Goal: Task Accomplishment & Management: Complete application form

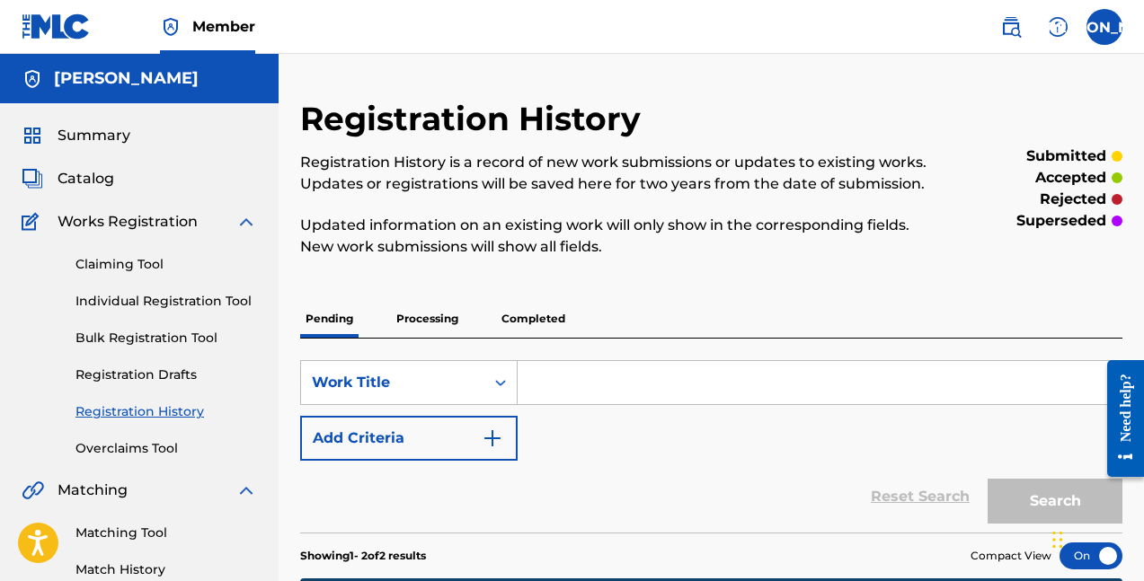
click at [144, 140] on div "Summary" at bounding box center [139, 136] width 235 height 22
click at [93, 130] on span "Summary" at bounding box center [94, 136] width 73 height 22
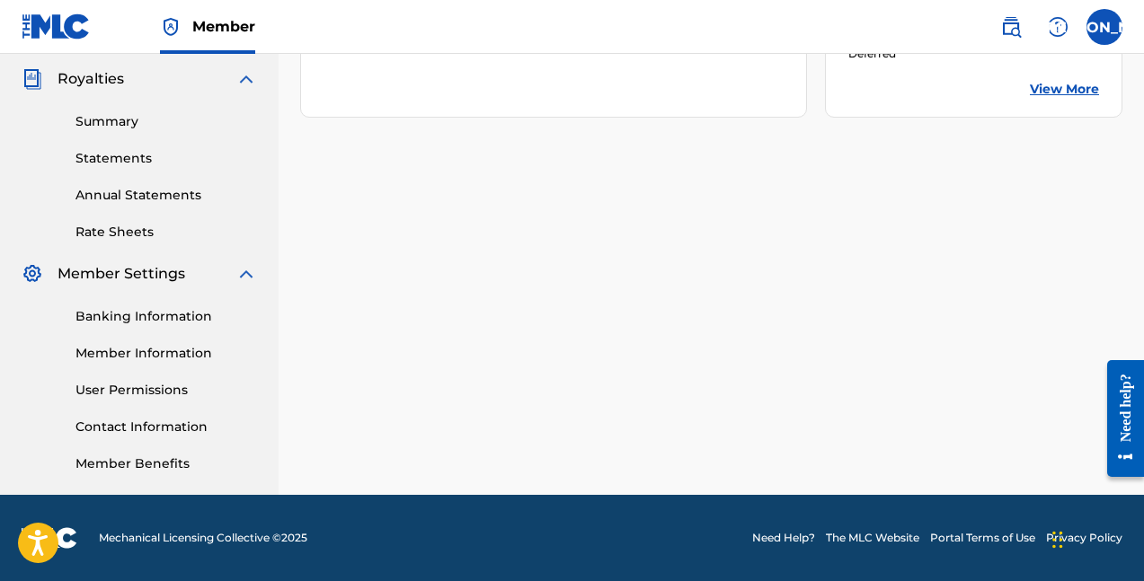
scroll to position [533, 0]
click at [144, 351] on link "Member Information" at bounding box center [166, 353] width 182 height 19
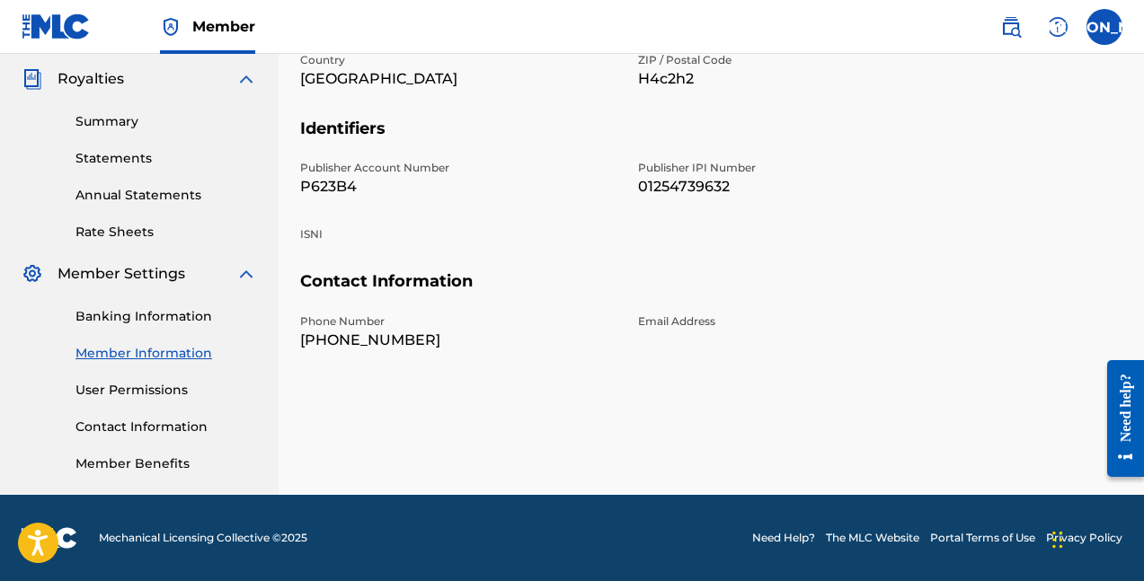
scroll to position [533, 0]
drag, startPoint x: 788, startPoint y: 183, endPoint x: 631, endPoint y: 183, distance: 157.3
click at [631, 182] on div "Publisher Account Number P623B4 Publisher IPI Number 01254739632 ISNI" at bounding box center [627, 215] width 654 height 111
copy p "01254739632"
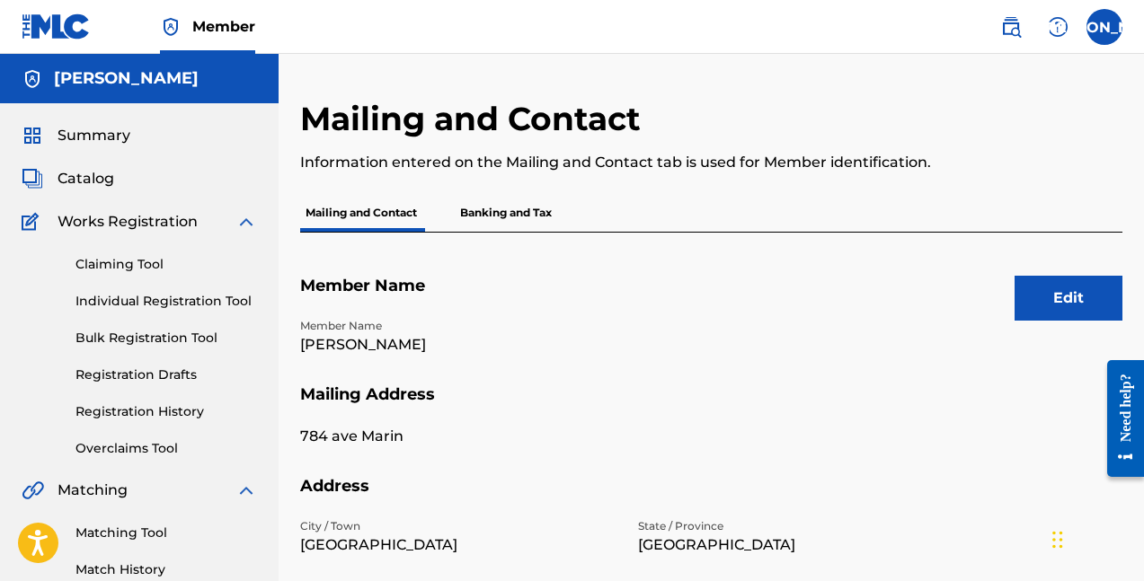
scroll to position [0, 0]
click at [82, 122] on div "Summary Catalog Works Registration Claiming Tool Individual Registration Tool B…" at bounding box center [139, 565] width 279 height 925
click at [82, 131] on span "Summary" at bounding box center [94, 136] width 73 height 22
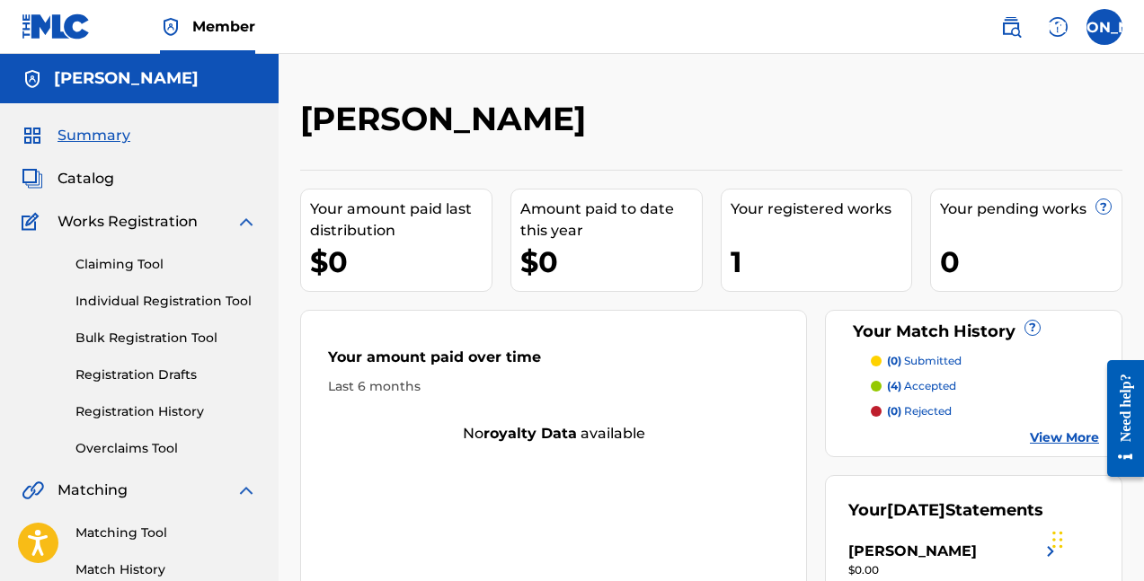
click at [136, 301] on link "Individual Registration Tool" at bounding box center [166, 301] width 182 height 19
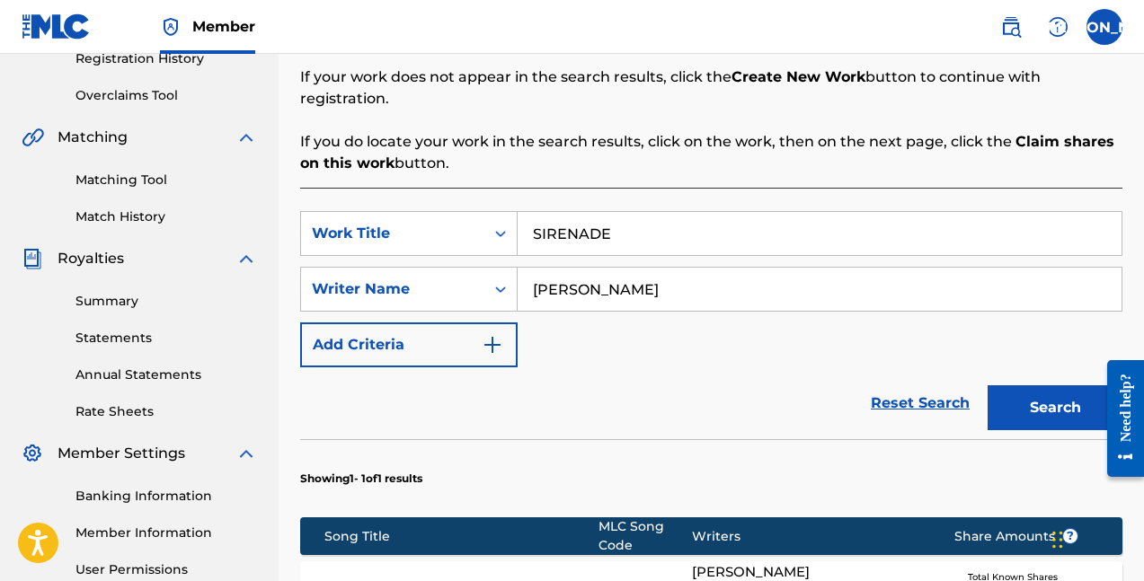
scroll to position [333, 0]
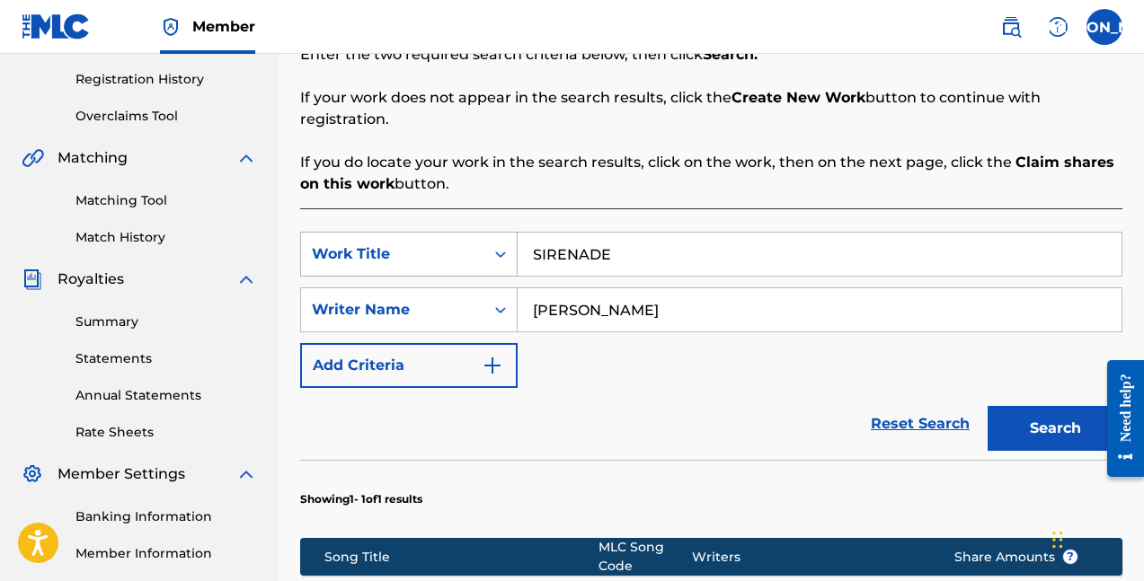
drag, startPoint x: 618, startPoint y: 286, endPoint x: 406, endPoint y: 250, distance: 215.1
click at [415, 262] on div "SearchWithCriteriab1adb370-4cbb-4367-a364-2b425014e6f0 Work Title SIRENADE Sear…" at bounding box center [711, 310] width 822 height 156
type input "9days"
click at [1055, 407] on button "Search" at bounding box center [1055, 428] width 135 height 45
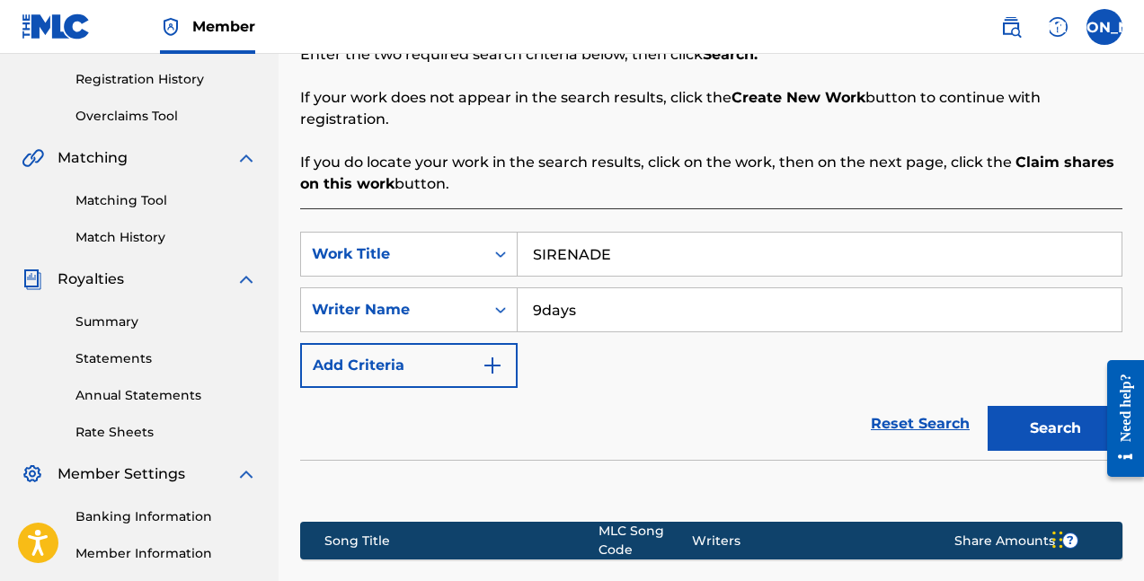
drag, startPoint x: 635, startPoint y: 229, endPoint x: 299, endPoint y: 196, distance: 337.8
click at [306, 208] on div "SearchWithCriteriab1adb370-4cbb-4367-a364-2b425014e6f0 Work Title SIRENADE Sear…" at bounding box center [711, 441] width 822 height 467
type input "CELLULAR"
click at [1055, 407] on button "Search" at bounding box center [1055, 428] width 135 height 45
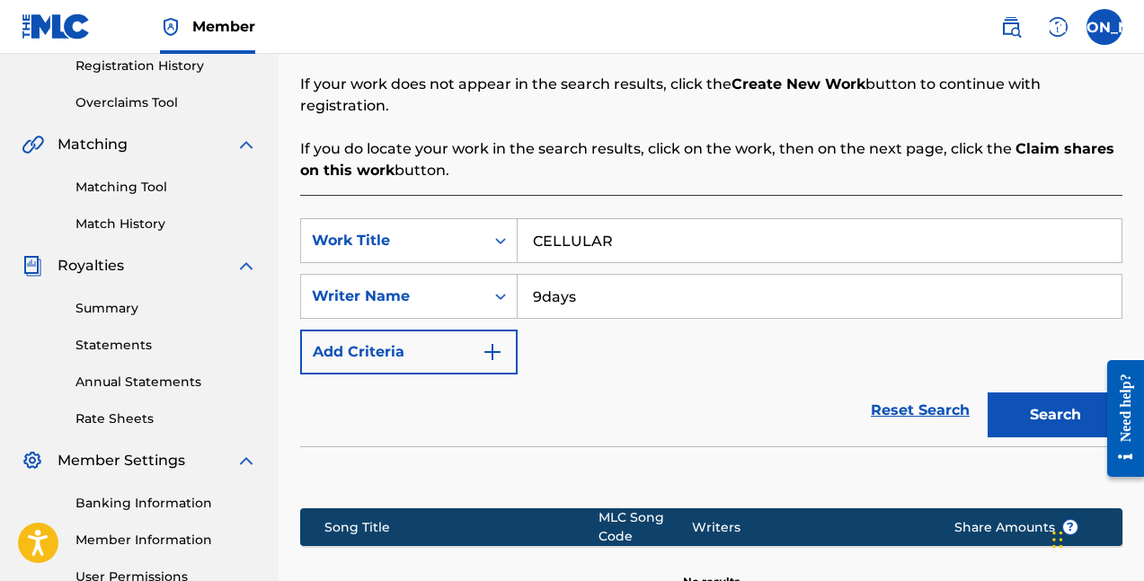
scroll to position [235, 0]
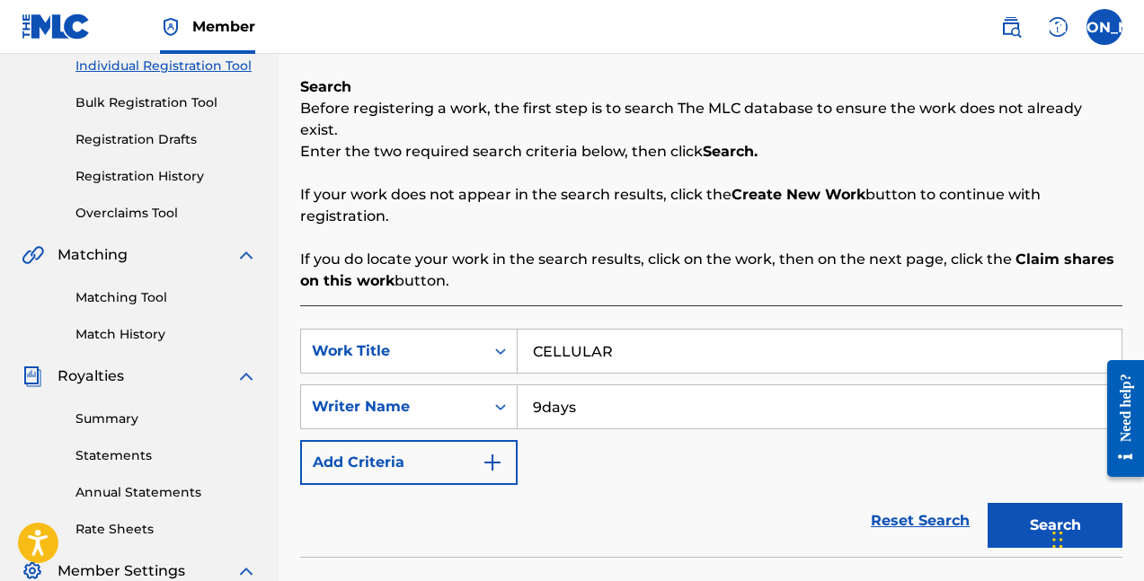
drag, startPoint x: 614, startPoint y: 324, endPoint x: 317, endPoint y: 217, distance: 315.6
click at [350, 271] on div "Search Before registering a work, the first step is to search The MLC database …" at bounding box center [711, 424] width 822 height 696
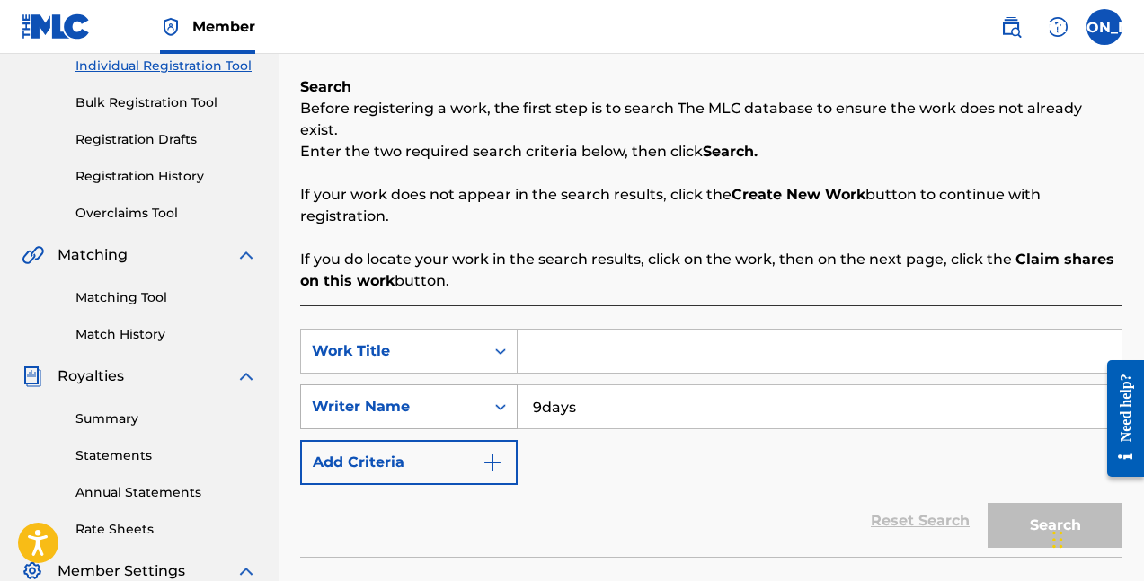
drag, startPoint x: 607, startPoint y: 389, endPoint x: 516, endPoint y: 389, distance: 90.8
click at [524, 389] on input "9days" at bounding box center [820, 407] width 604 height 43
paste input "[PERSON_NAME]"
type input "[PERSON_NAME]"
click at [586, 463] on form "SearchWithCriteriab1adb370-4cbb-4367-a364-2b425014e6f0 Work Title SearchWithCri…" at bounding box center [711, 443] width 822 height 228
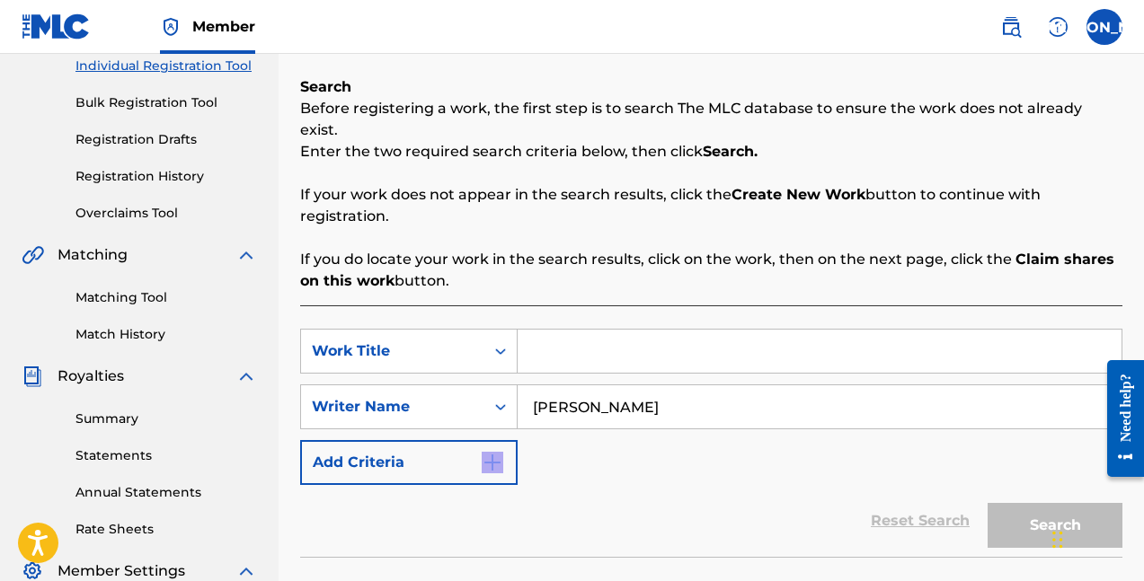
click at [702, 386] on input "[PERSON_NAME]" at bounding box center [820, 407] width 604 height 43
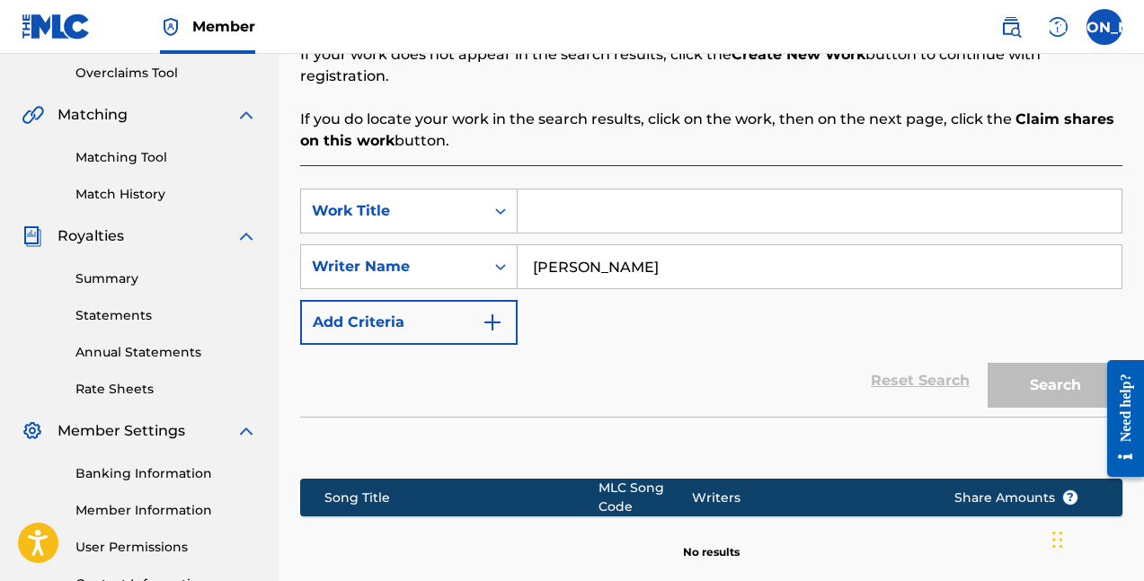
scroll to position [382, 0]
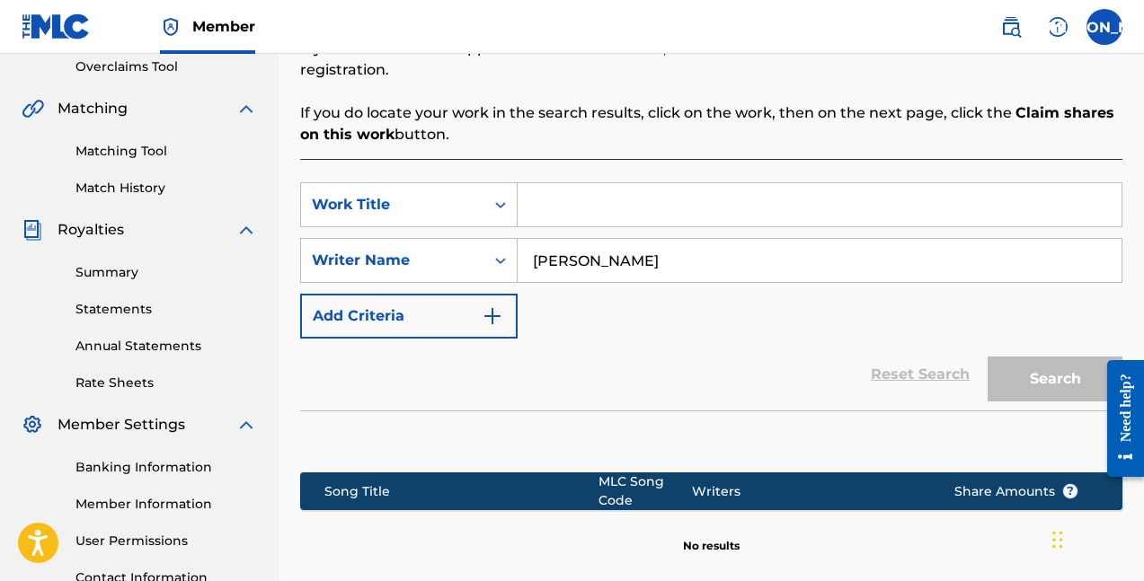
click at [750, 238] on div "[PERSON_NAME]" at bounding box center [820, 260] width 605 height 45
click at [748, 192] on input "Search Form" at bounding box center [820, 204] width 604 height 43
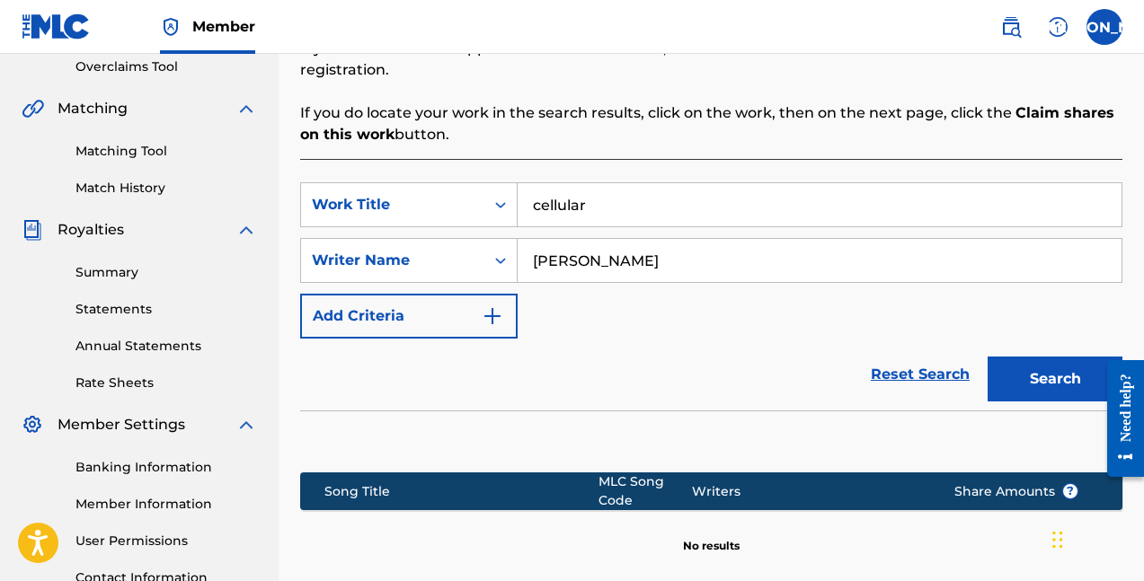
type input "cellular"
click at [1055, 358] on button "Search" at bounding box center [1055, 379] width 135 height 45
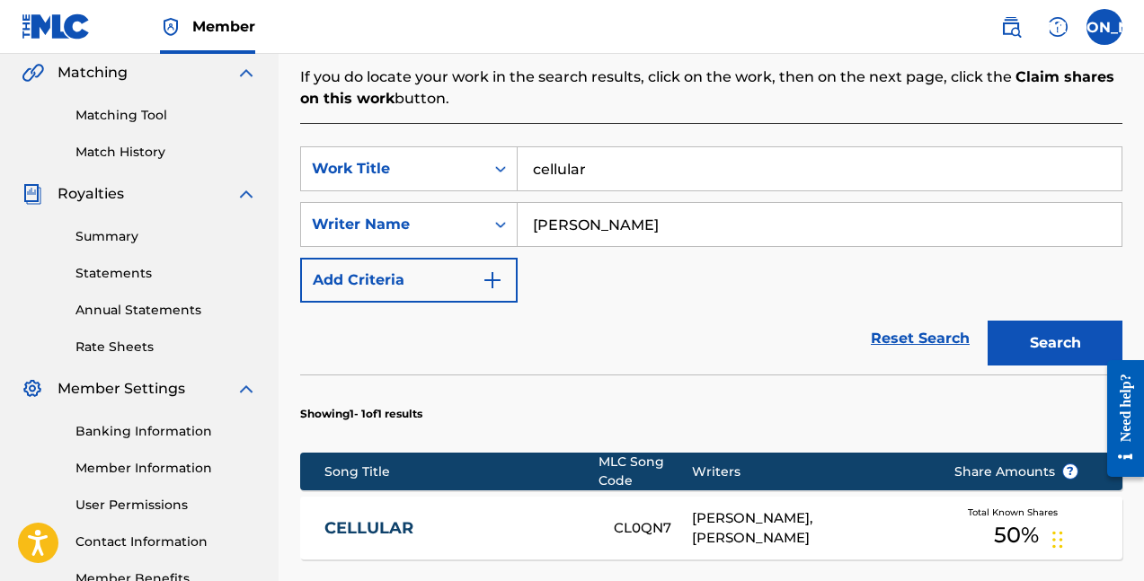
scroll to position [563, 0]
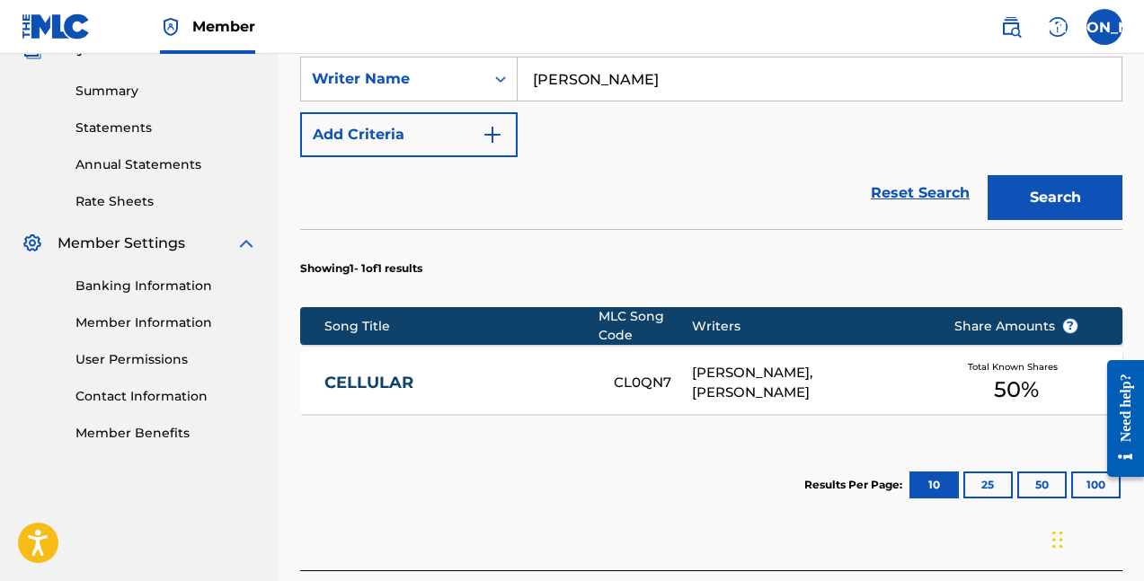
click at [735, 363] on div "[PERSON_NAME], [PERSON_NAME]" at bounding box center [809, 383] width 235 height 40
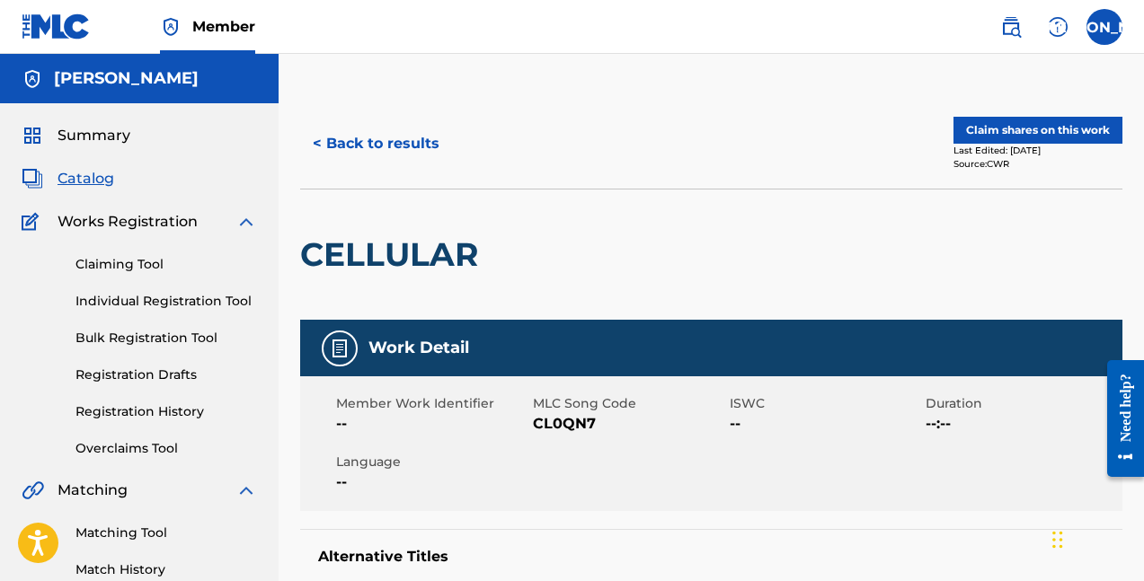
click at [991, 133] on button "Claim shares on this work" at bounding box center [1038, 130] width 169 height 27
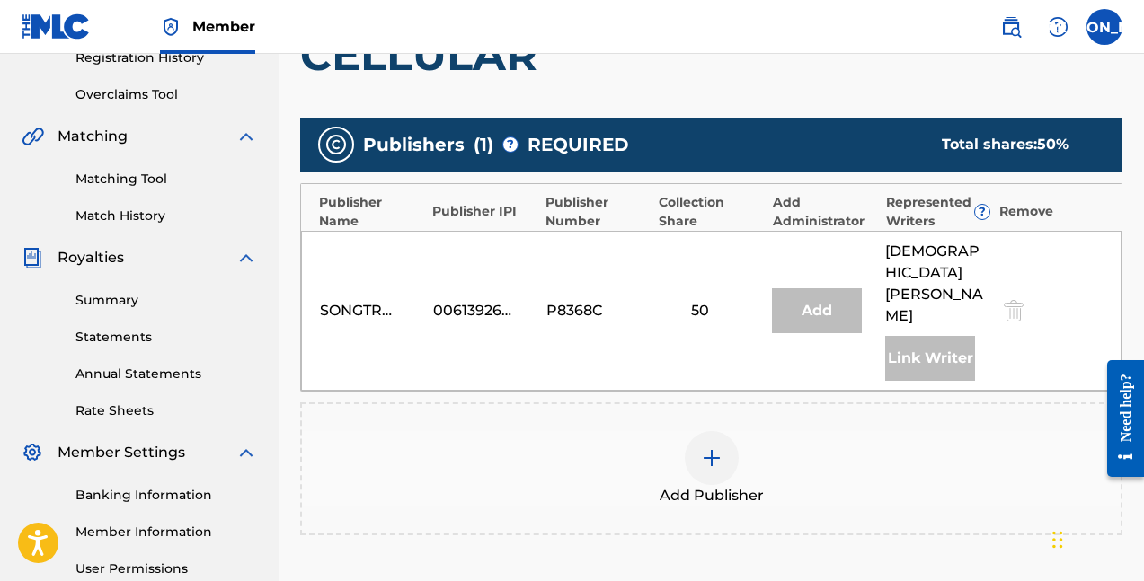
scroll to position [367, 0]
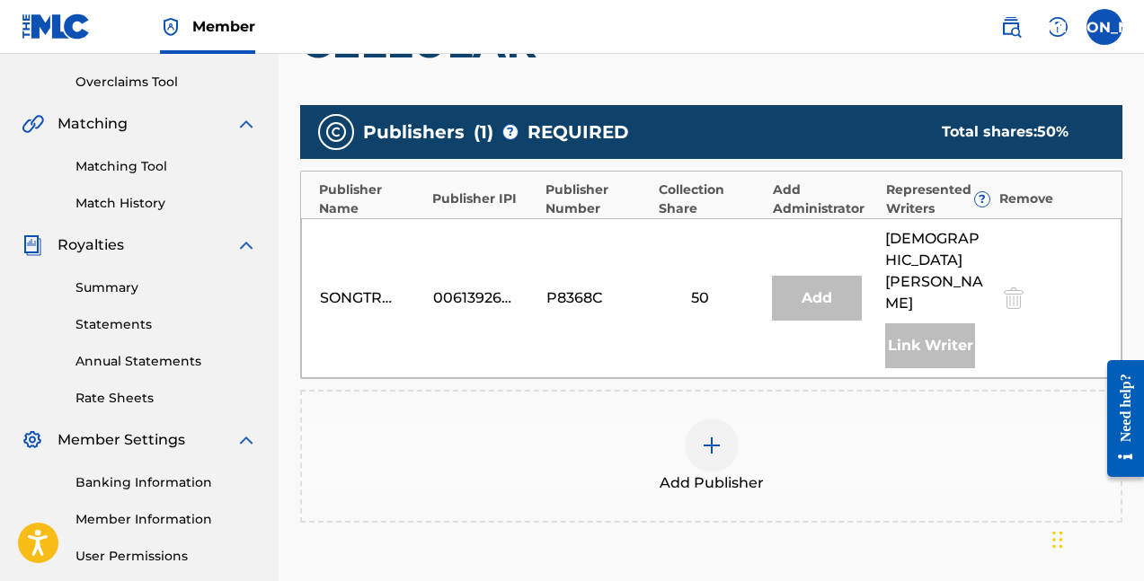
click at [692, 419] on div at bounding box center [712, 446] width 54 height 54
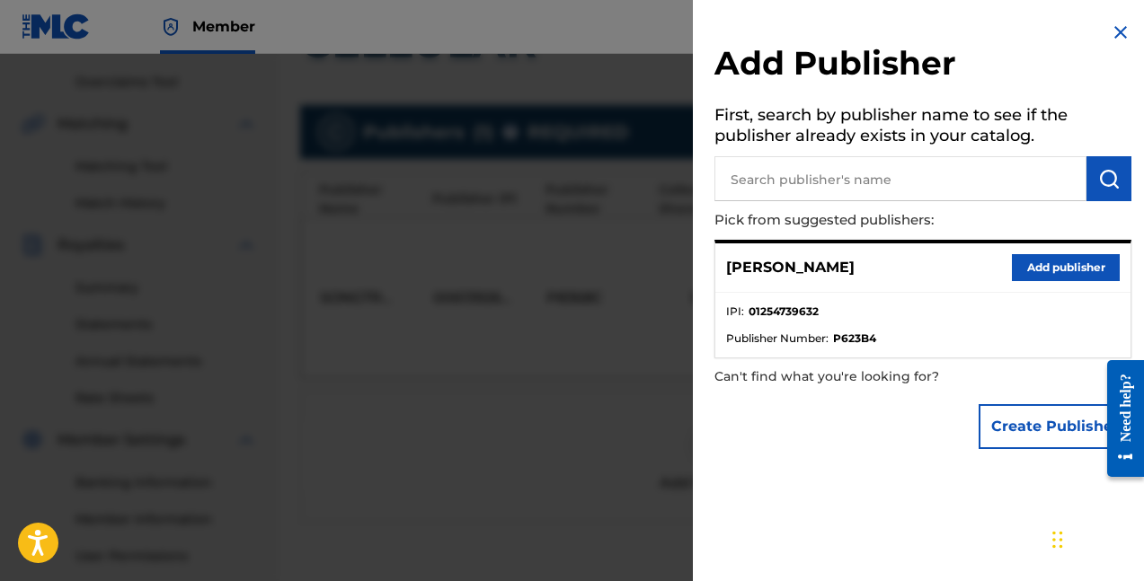
click at [1031, 268] on button "Add publisher" at bounding box center [1066, 267] width 108 height 27
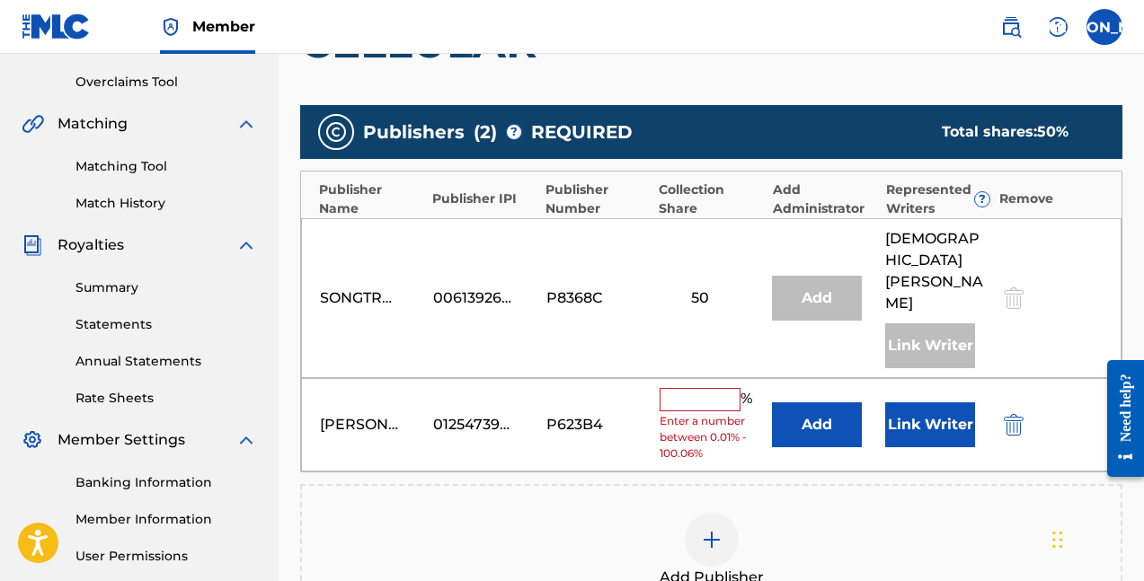
click at [686, 388] on input "text" at bounding box center [700, 399] width 81 height 23
type input "6"
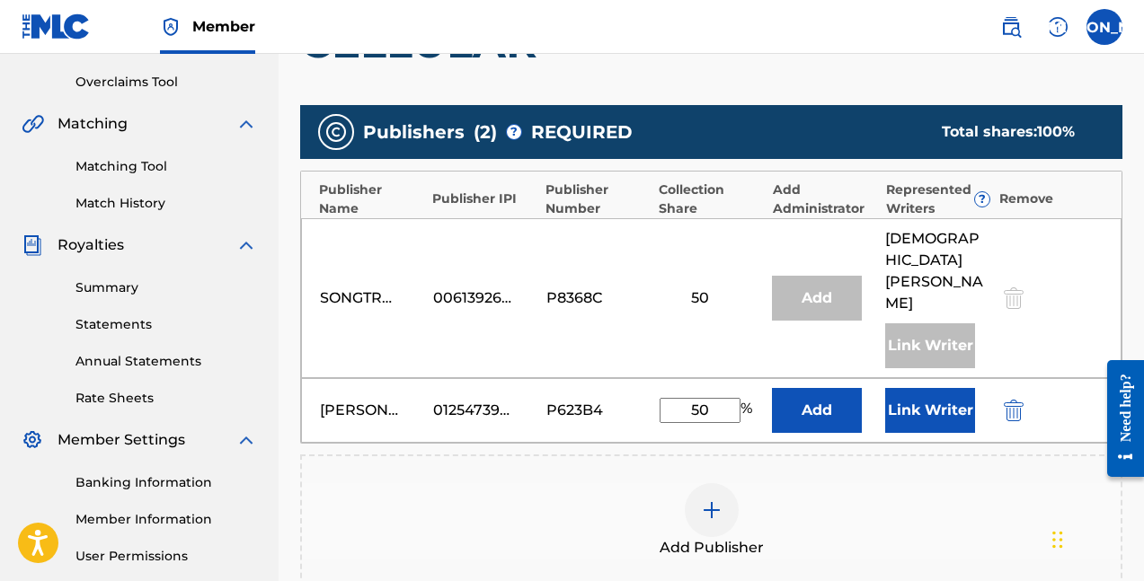
type input "50"
click at [835, 388] on button "Add" at bounding box center [817, 410] width 90 height 45
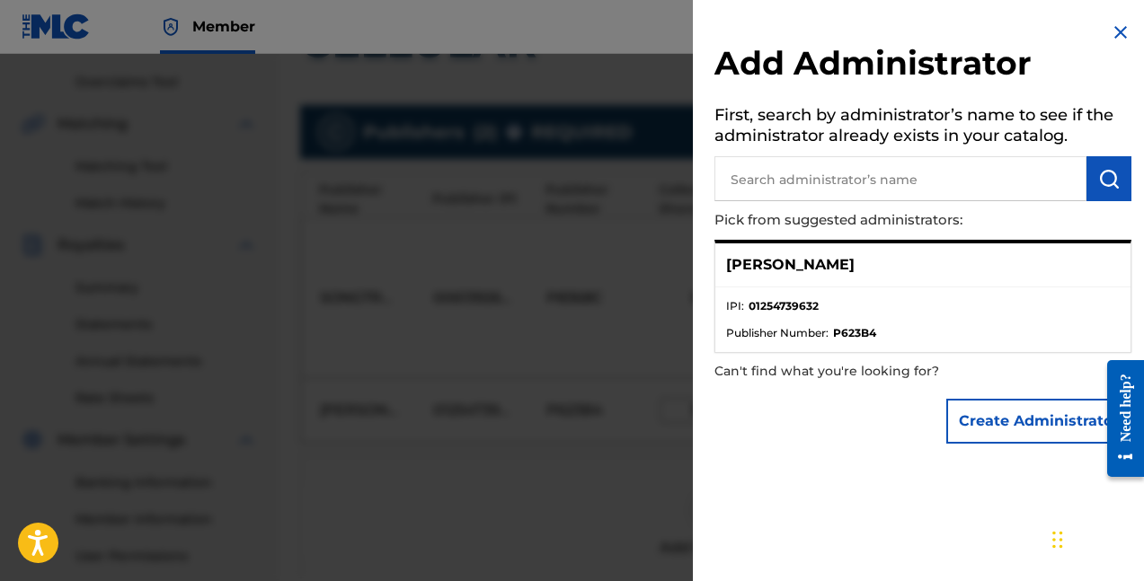
click at [921, 268] on div "[PERSON_NAME]" at bounding box center [922, 266] width 415 height 44
click at [812, 279] on div "[PERSON_NAME]" at bounding box center [922, 266] width 415 height 44
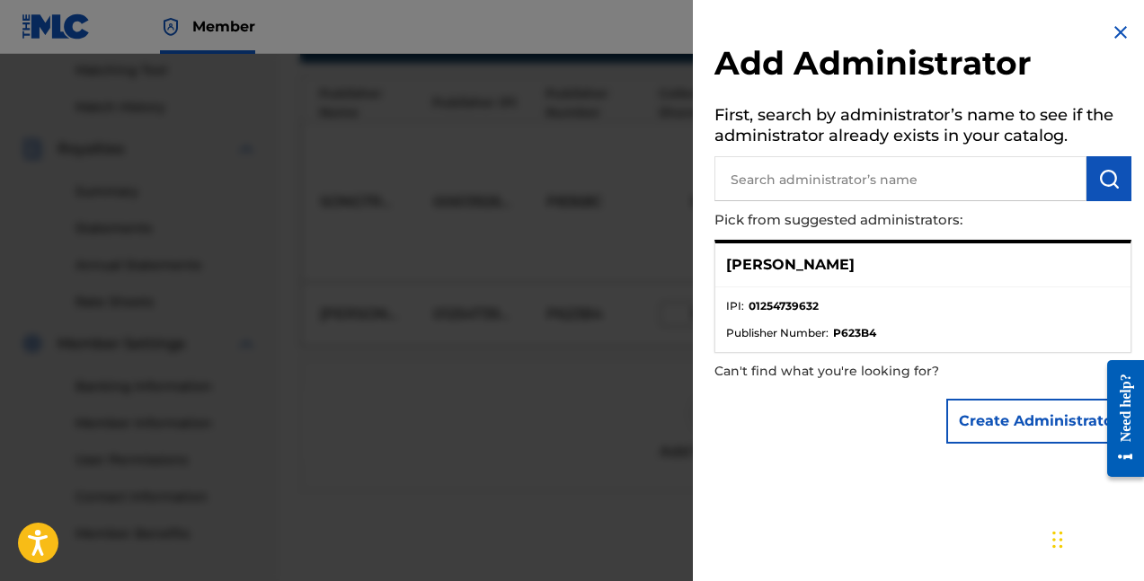
scroll to position [554, 0]
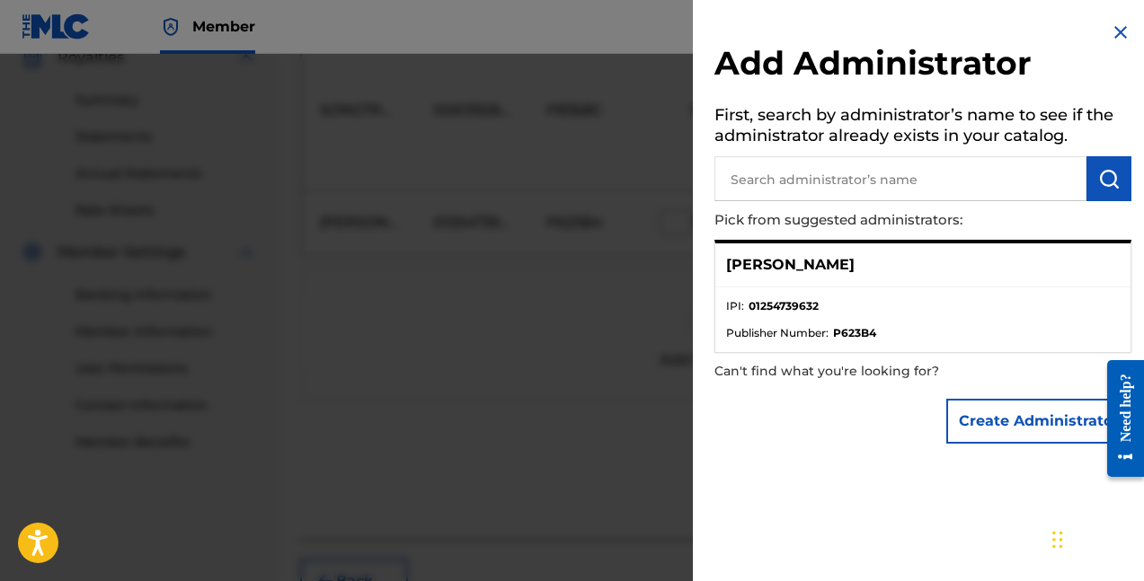
click at [955, 165] on input "text" at bounding box center [900, 178] width 372 height 45
click at [1115, 40] on img at bounding box center [1121, 33] width 22 height 22
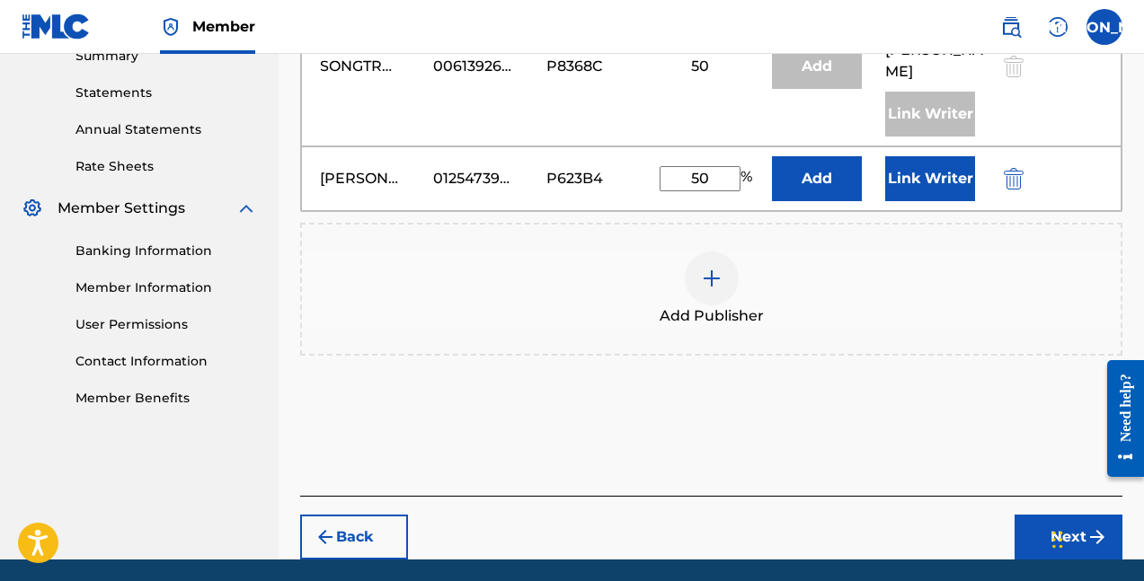
click at [1036, 515] on button "Next" at bounding box center [1069, 537] width 108 height 45
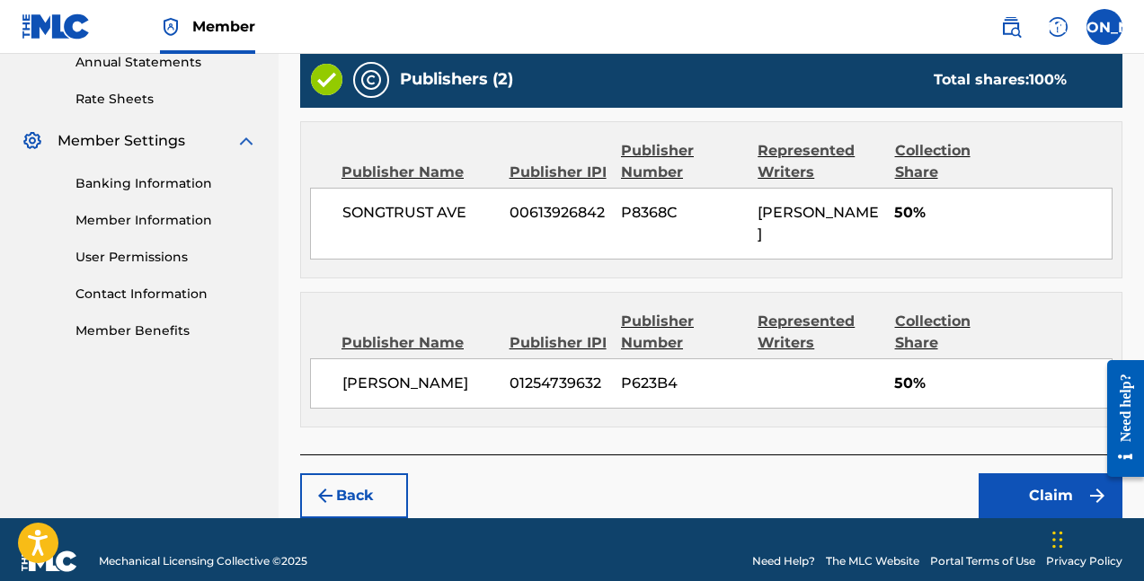
scroll to position [665, 0]
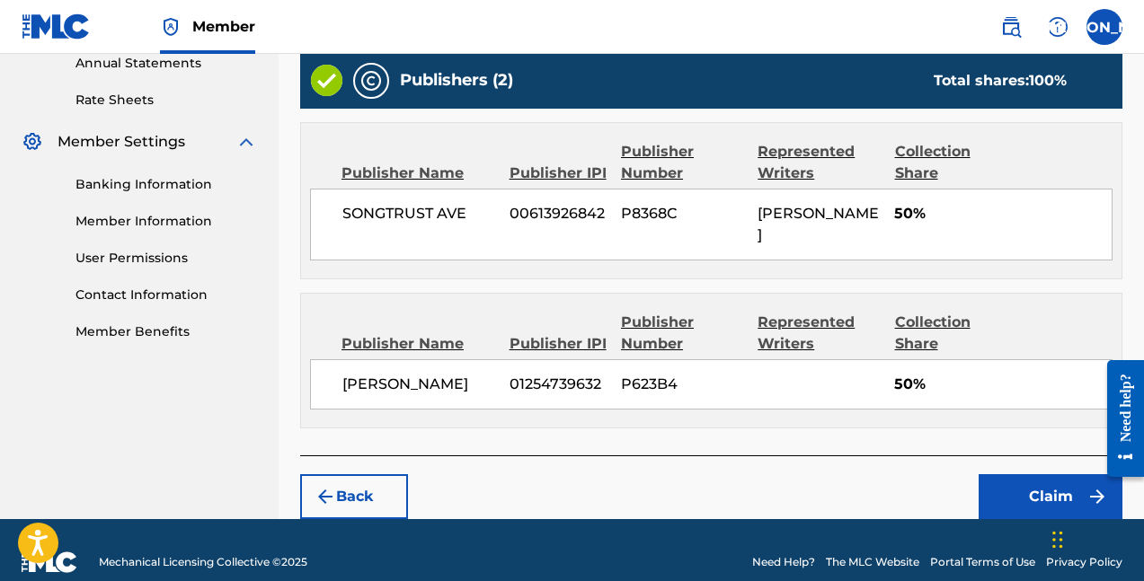
click at [1005, 456] on div "Back Claim" at bounding box center [711, 488] width 822 height 64
click at [1002, 475] on button "Claim" at bounding box center [1051, 497] width 144 height 45
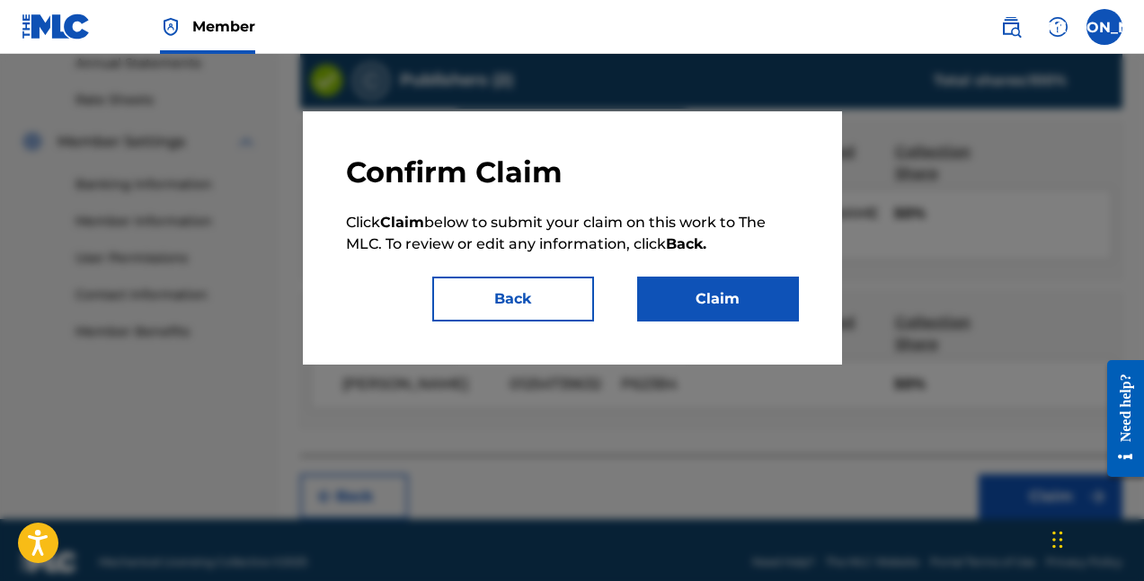
click at [774, 306] on button "Claim" at bounding box center [718, 299] width 162 height 45
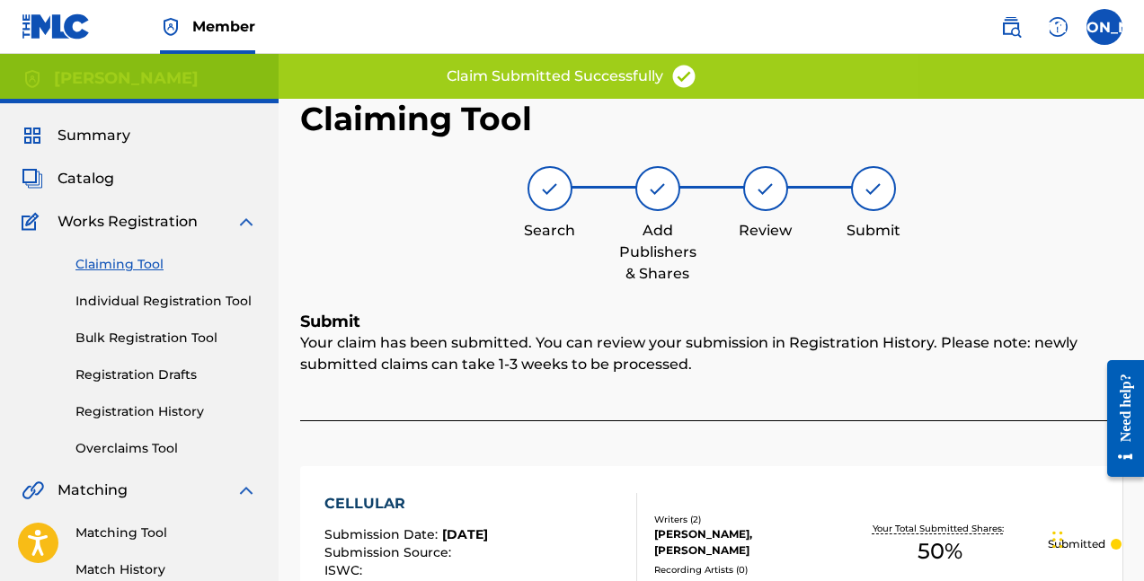
scroll to position [0, 0]
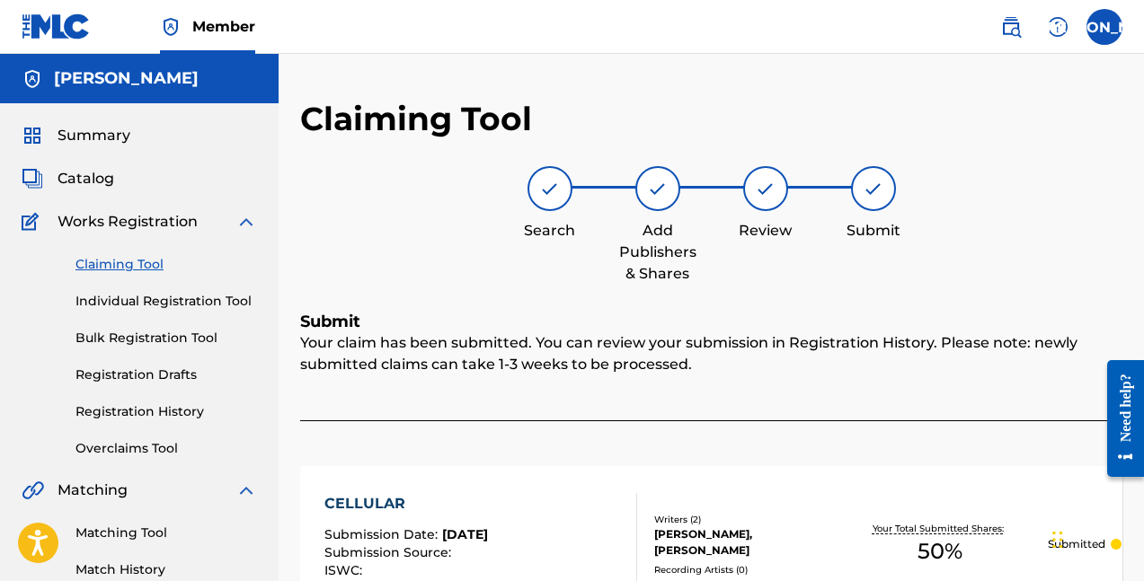
click at [99, 130] on span "Summary" at bounding box center [94, 136] width 73 height 22
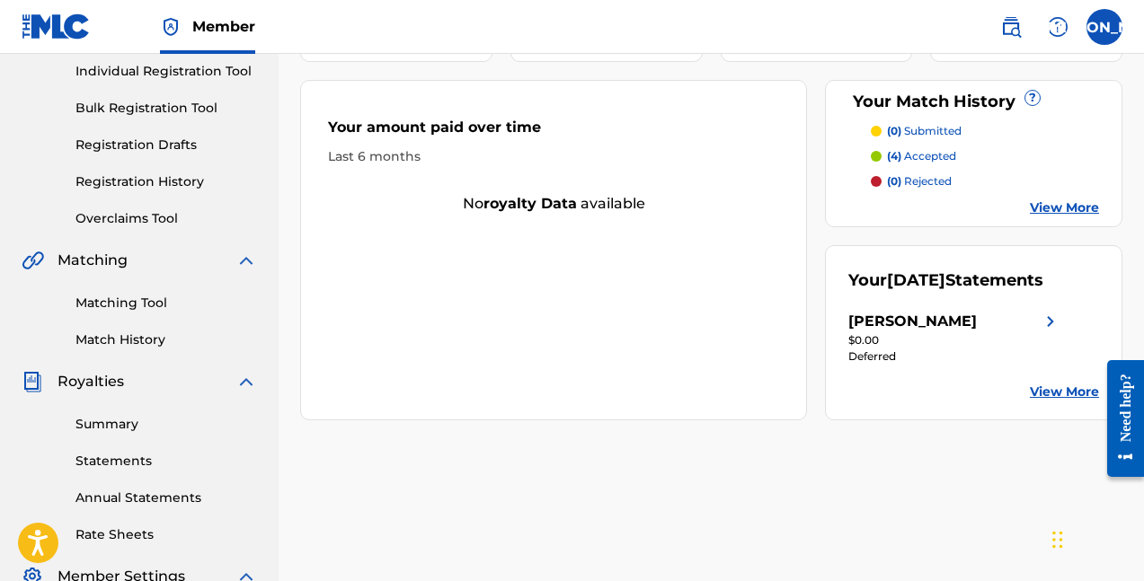
scroll to position [254, 0]
